Goal: Task Accomplishment & Management: Complete application form

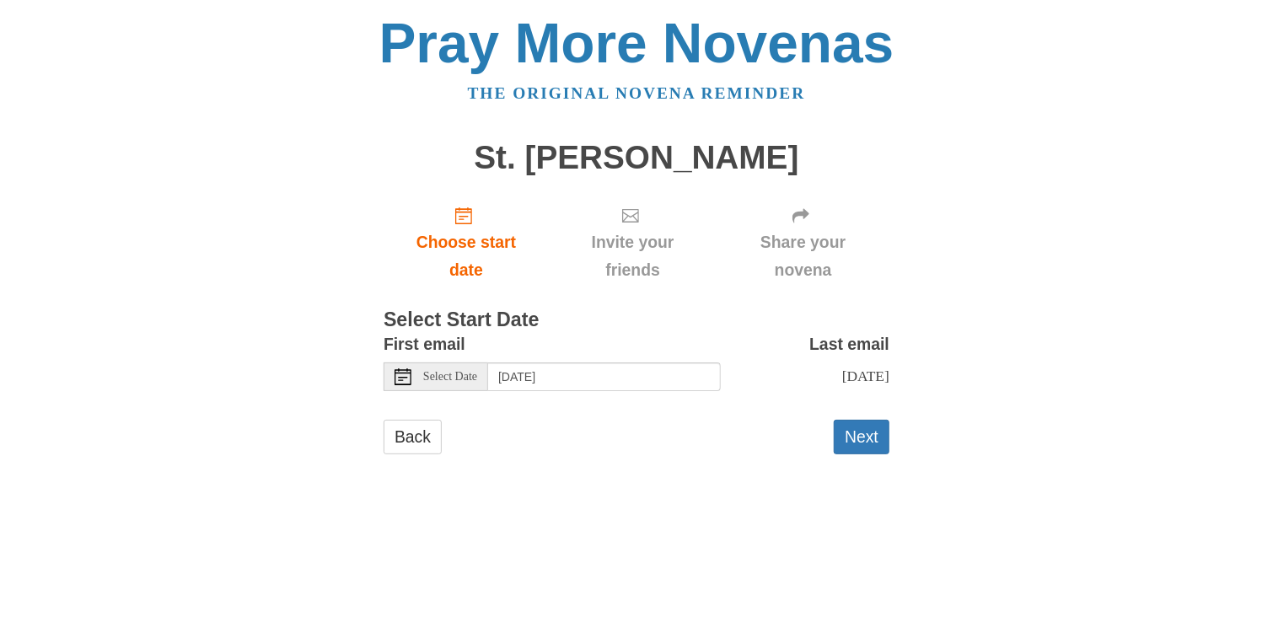
click at [650, 240] on span "Invite your friends" at bounding box center [633, 256] width 134 height 56
click at [634, 401] on div "First email Select Date [DATE] Last email [DATE] Selecting [DATE] as the start …" at bounding box center [637, 366] width 506 height 73
click at [857, 447] on button "Next" at bounding box center [862, 437] width 56 height 35
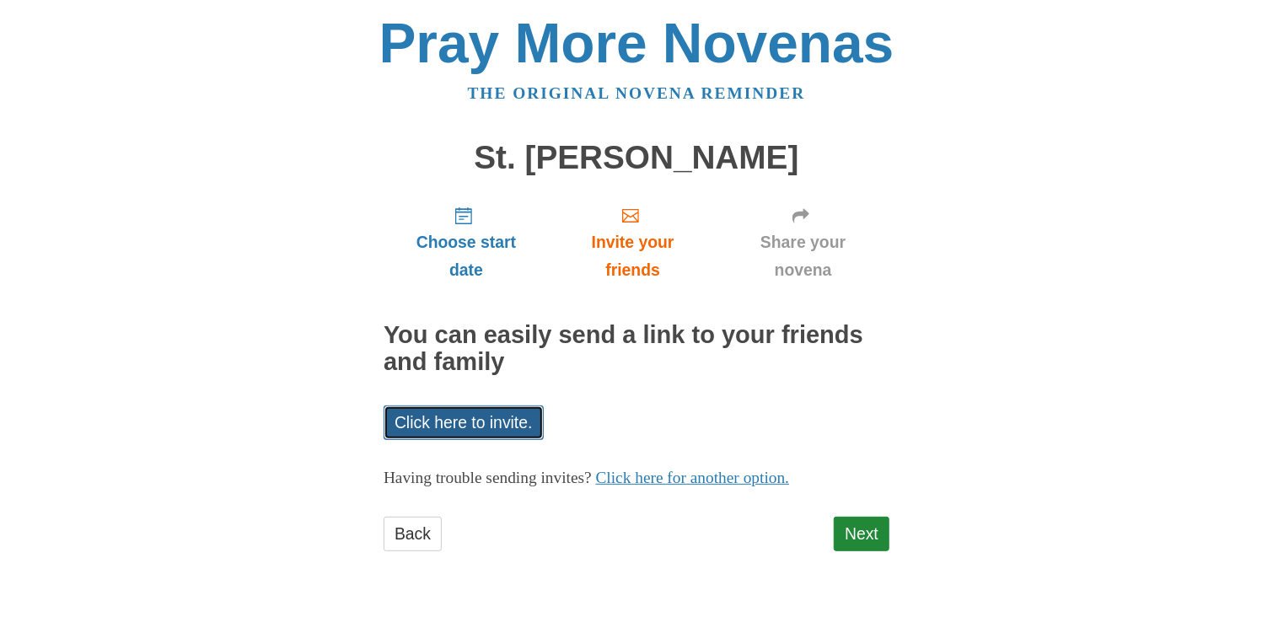
click at [532, 421] on link "Click here to invite." at bounding box center [464, 422] width 160 height 35
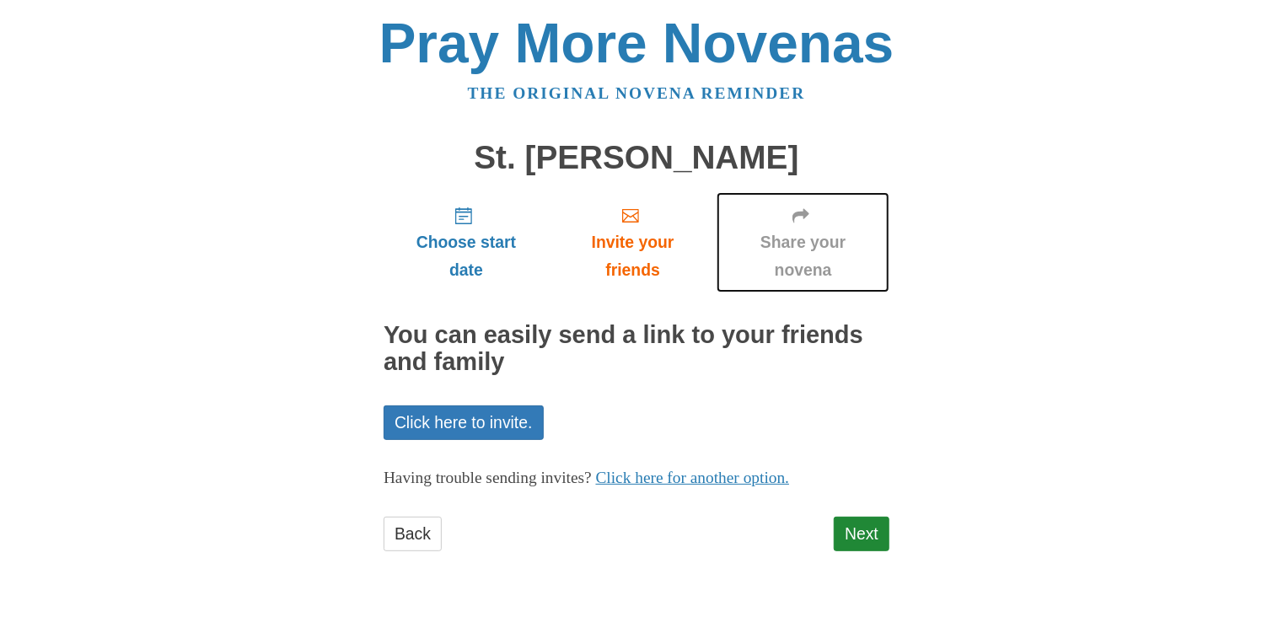
click at [819, 225] on link "Share your novena" at bounding box center [802, 242] width 173 height 100
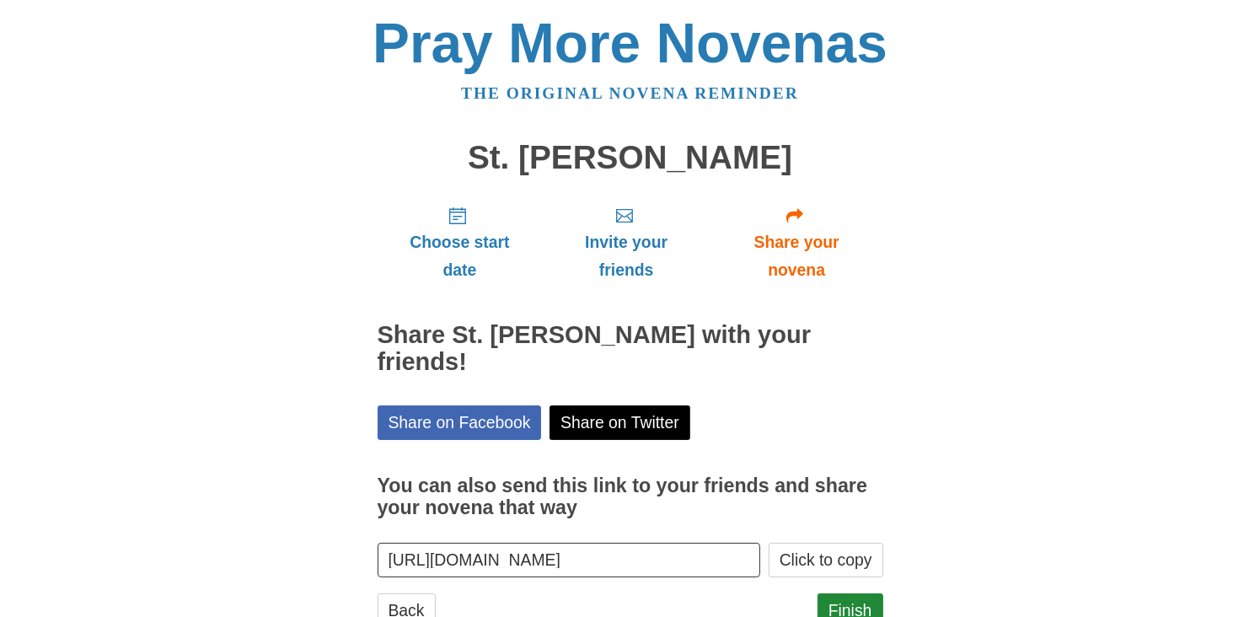
scroll to position [32, 0]
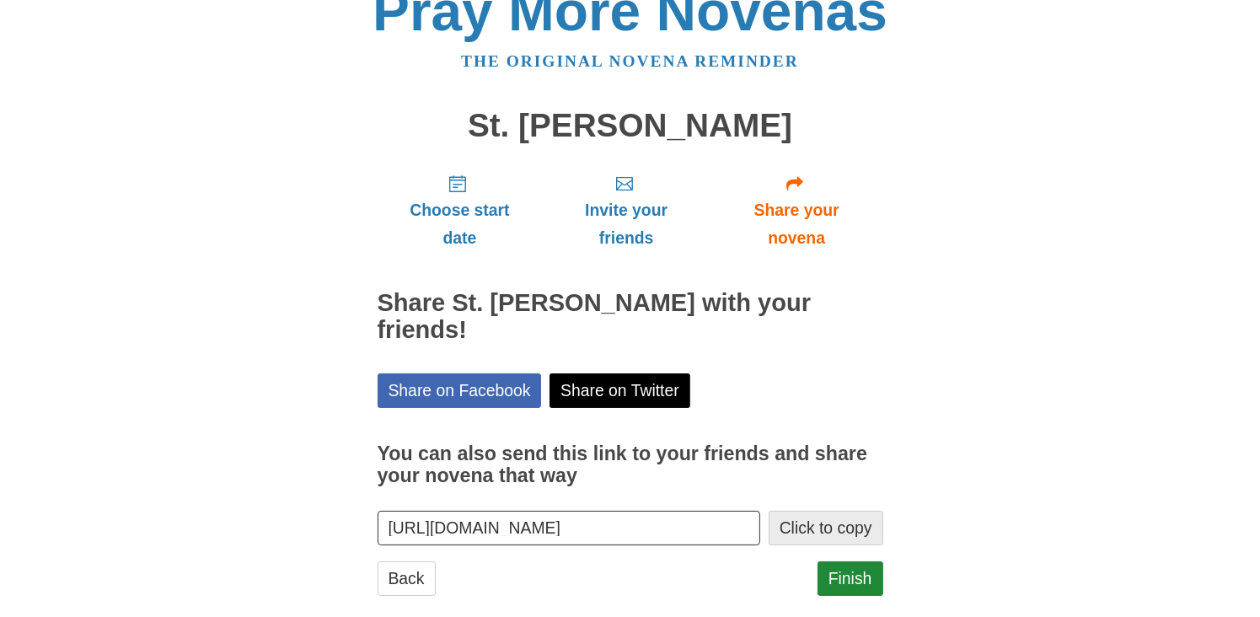
click at [846, 511] on button "Click to copy" at bounding box center [826, 528] width 115 height 35
click at [853, 561] on link "Finish" at bounding box center [851, 578] width 66 height 35
